Goal: Information Seeking & Learning: Compare options

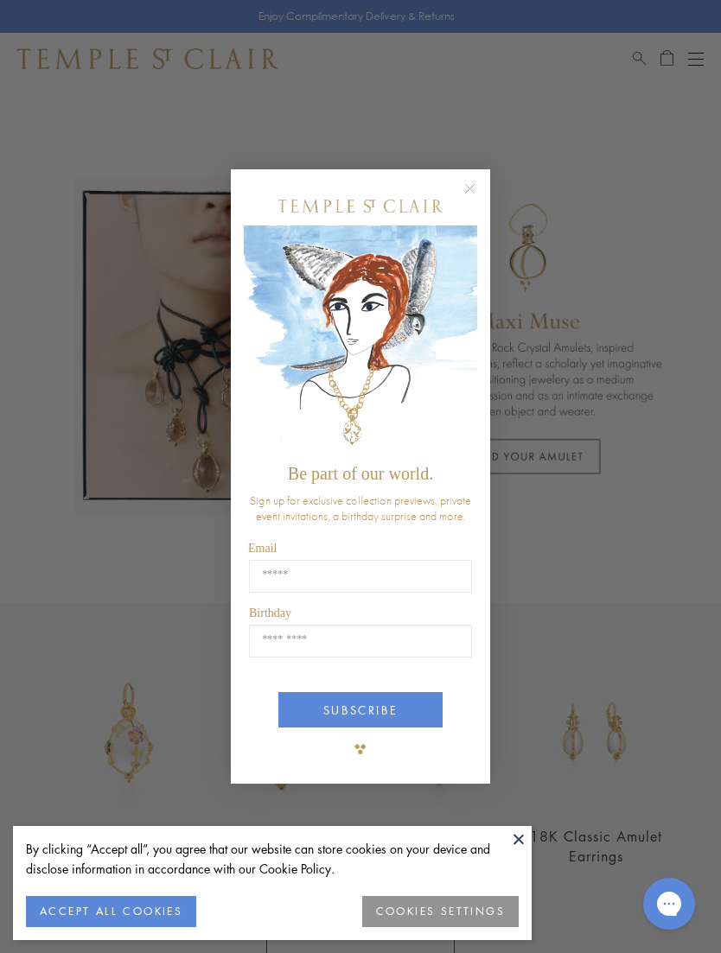
click at [480, 180] on icon "Close dialog" at bounding box center [470, 189] width 22 height 22
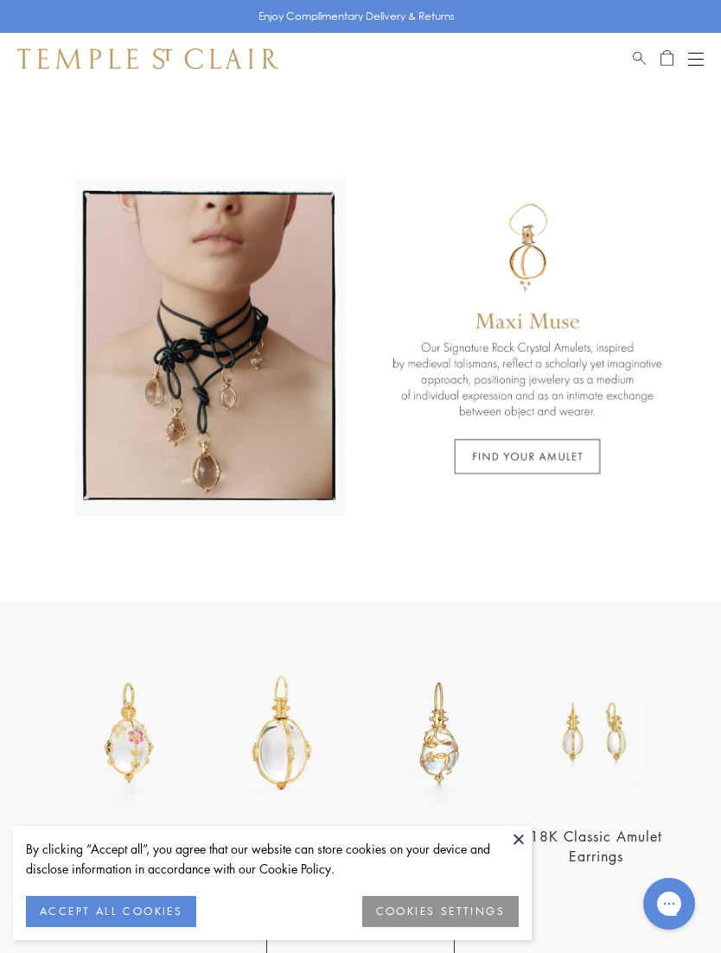
click at [696, 55] on button "Open navigation" at bounding box center [696, 58] width 16 height 21
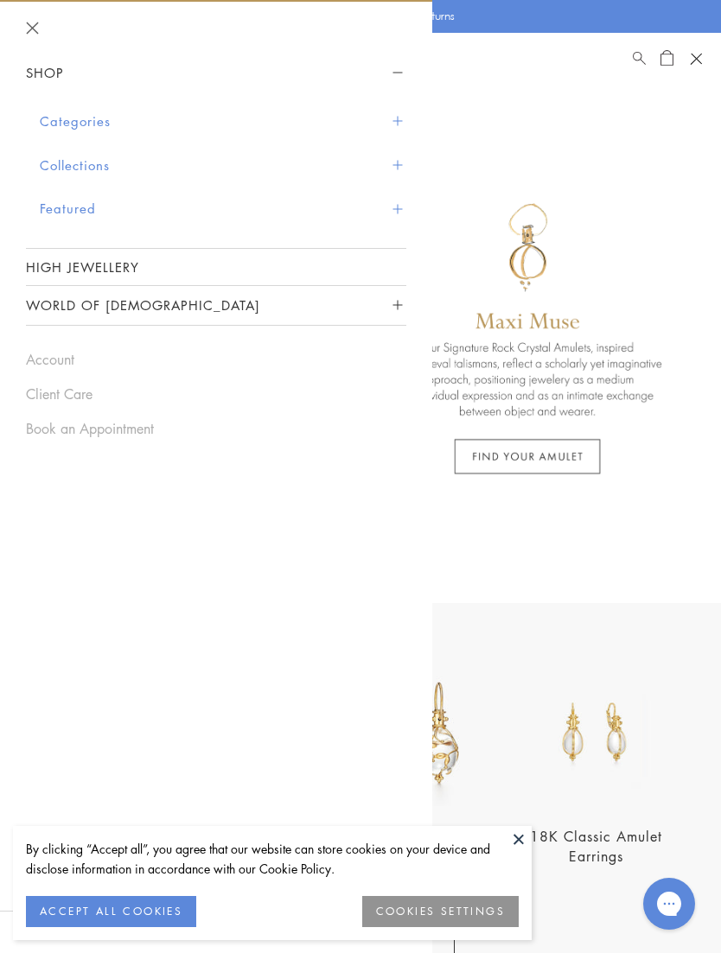
click at [395, 124] on span "Sidebar navigation" at bounding box center [397, 122] width 10 height 10
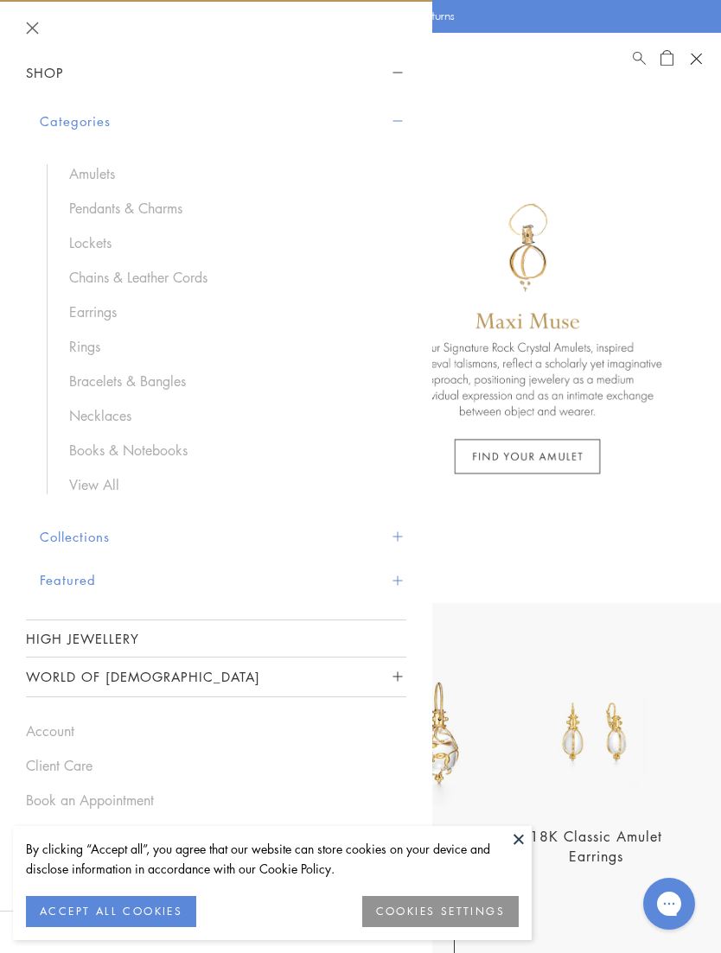
click at [169, 376] on link "Bracelets & Bangles" at bounding box center [229, 381] width 320 height 19
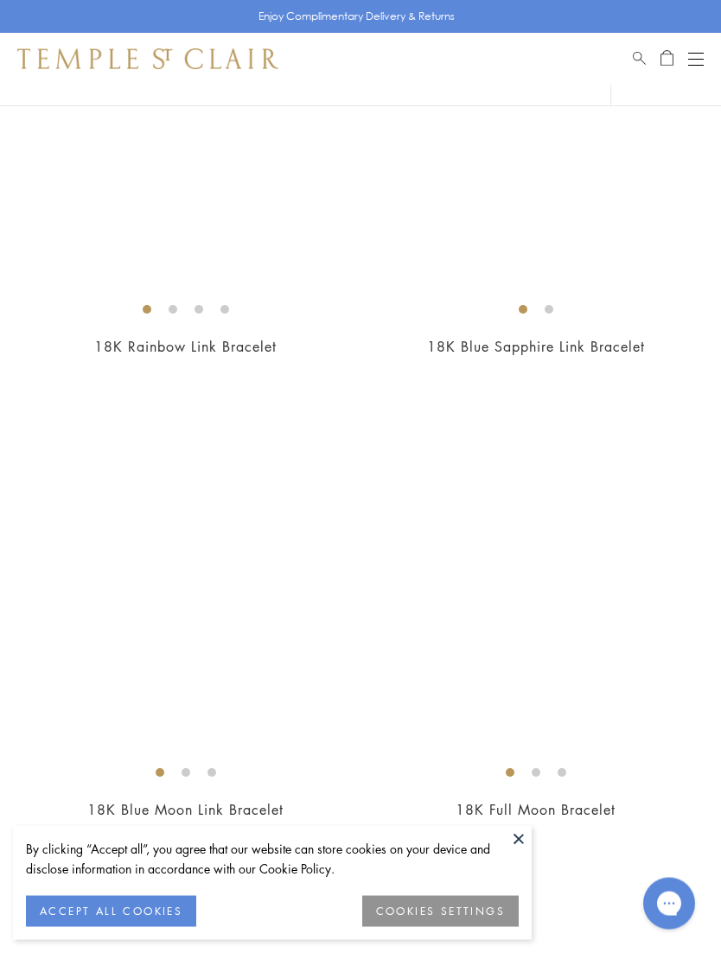
scroll to position [5917, 0]
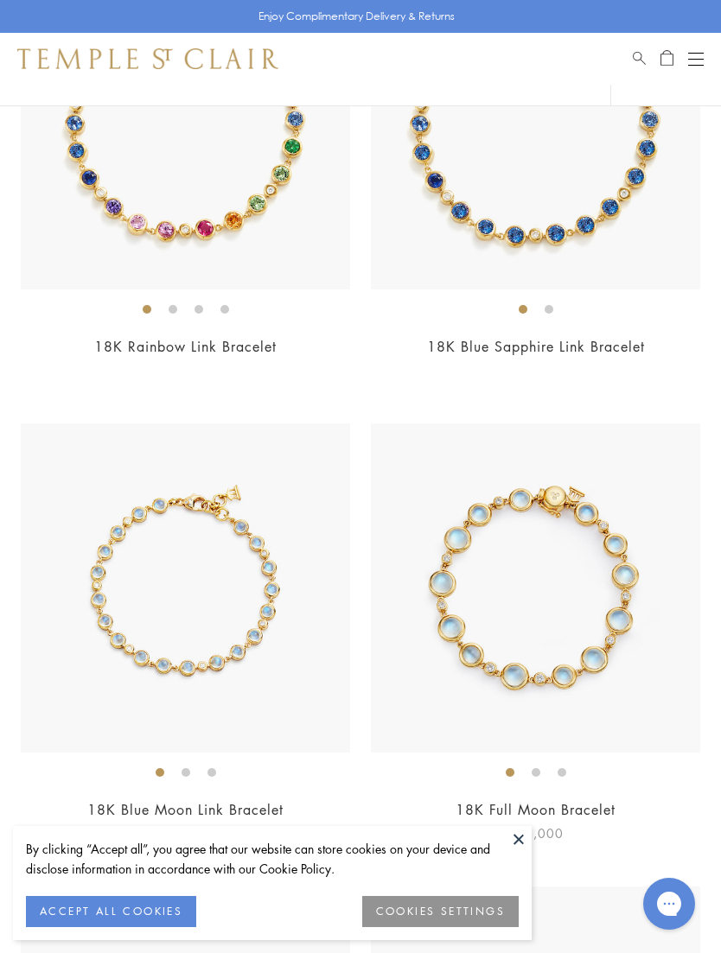
click at [541, 800] on link "18K Full Moon Bracelet" at bounding box center [535, 809] width 160 height 19
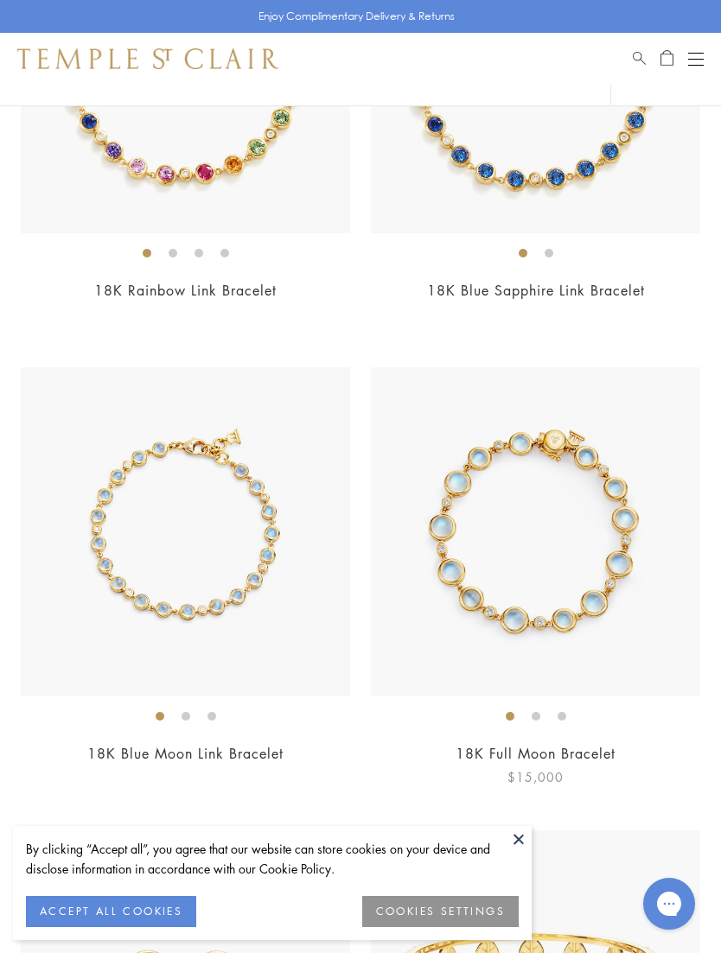
scroll to position [5974, 0]
click at [226, 280] on link "18K Rainbow Link Bracelet" at bounding box center [185, 289] width 182 height 19
